Goal: Find specific page/section: Find specific page/section

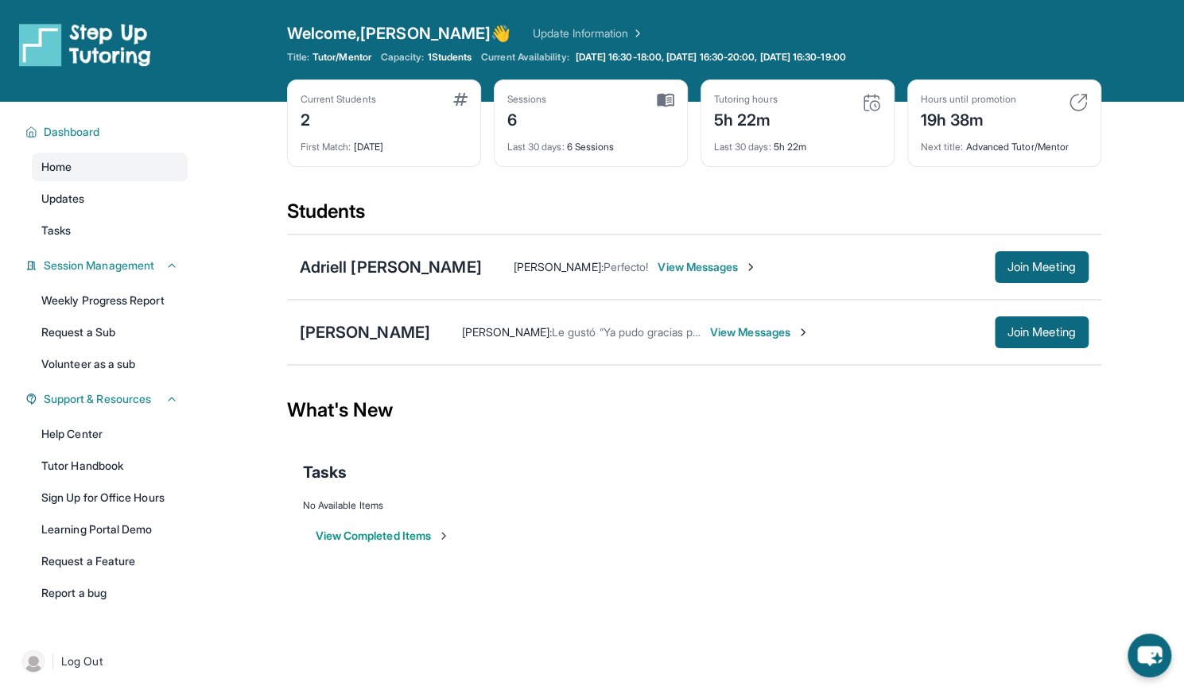
click at [710, 329] on span "View Messages" at bounding box center [759, 332] width 99 height 16
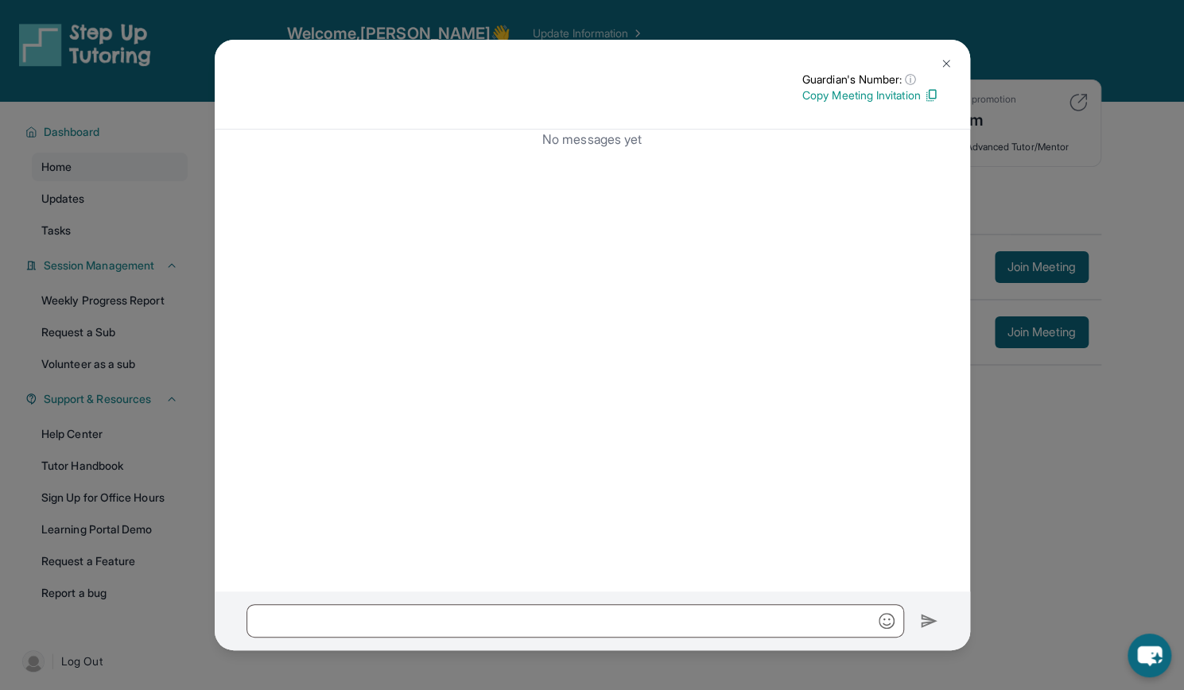
click at [932, 68] on button at bounding box center [946, 64] width 32 height 32
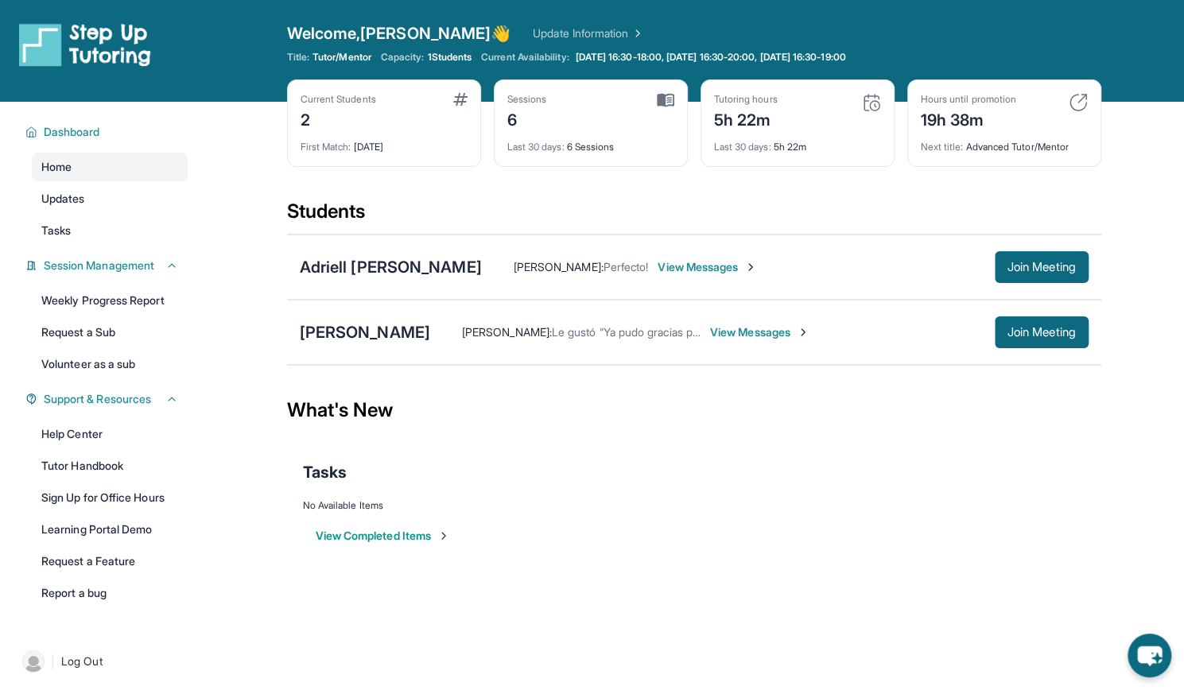
click at [790, 127] on div "Tutoring hours 5h 22m" at bounding box center [797, 112] width 167 height 38
click at [870, 103] on img at bounding box center [871, 102] width 19 height 19
click at [736, 127] on div "5h 22m" at bounding box center [746, 118] width 64 height 25
click at [665, 97] on img at bounding box center [665, 100] width 17 height 14
click at [575, 149] on div "Last 30 days : 6 Sessions" at bounding box center [590, 142] width 167 height 22
